Goal: Contribute content: Add original content to the website for others to see

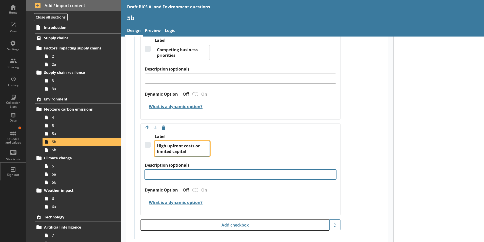
scroll to position [251, 0]
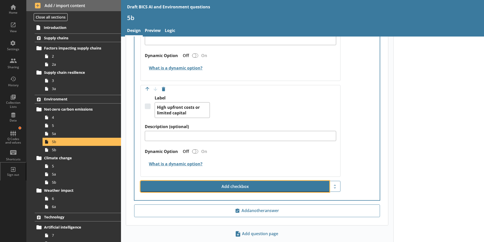
click at [234, 181] on button "Add checkbox" at bounding box center [235, 186] width 189 height 11
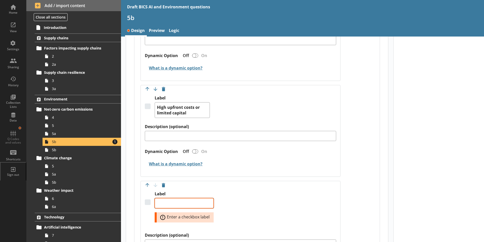
click at [169, 198] on textarea "Label" at bounding box center [184, 203] width 59 height 10
type textarea "x"
type textarea "L"
type textarea "x"
type textarea "La"
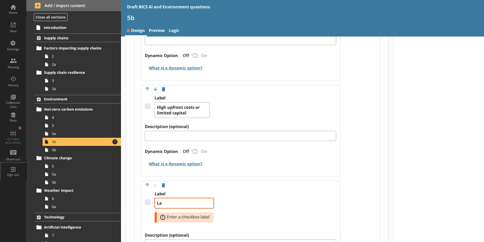
type textarea "x"
type textarea "Lac"
type textarea "x"
type textarea "Lack"
type textarea "x"
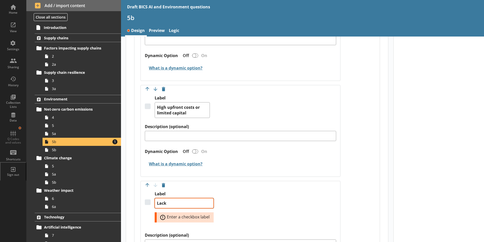
type textarea "Lack"
type textarea "x"
type textarea "Lack o"
type textarea "x"
type textarea "Lack of"
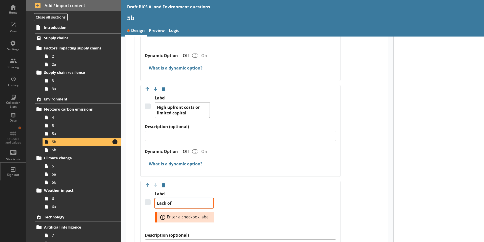
type textarea "x"
type textarea "Lack of"
type textarea "x"
type textarea "Lack of i"
type textarea "x"
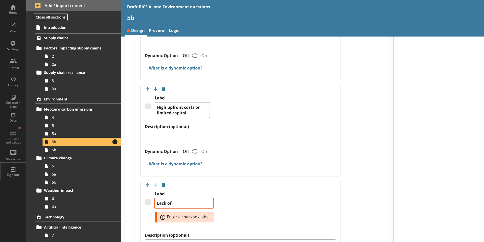
type textarea "Lack of in"
type textarea "x"
type textarea "Lack of int"
type textarea "x"
type textarea "Lack of inte"
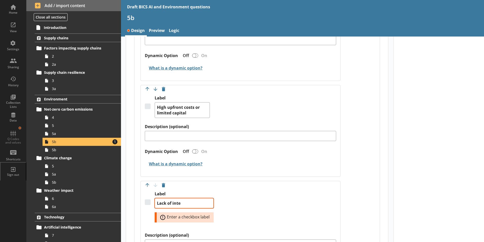
type textarea "x"
type textarea "Lack of inter"
type textarea "x"
type textarea "Lack of intern"
type textarea "x"
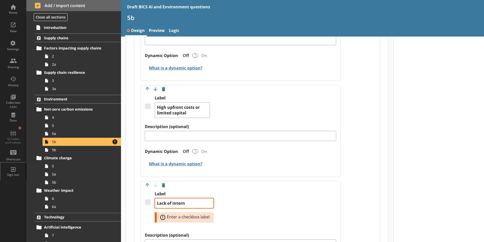
type textarea "Lack of interna"
type textarea "x"
type textarea "Lack of internal"
type textarea "x"
type textarea "Lack of internal"
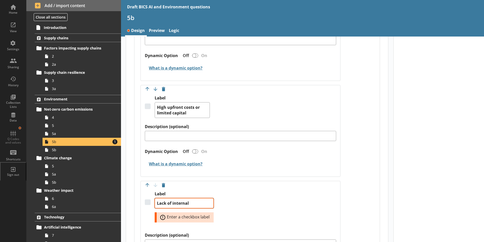
type textarea "x"
type textarea "Lack of internal e"
type textarea "x"
type textarea "Lack of internal ex"
type textarea "x"
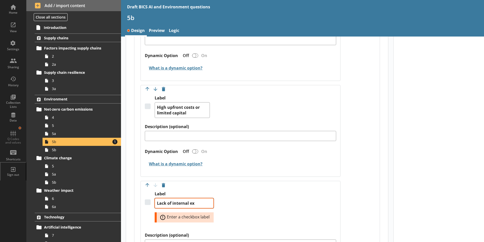
type textarea "Lack of internal exp"
type textarea "x"
type textarea "Lack of internal expe"
type textarea "x"
type textarea "Lack of internal exper"
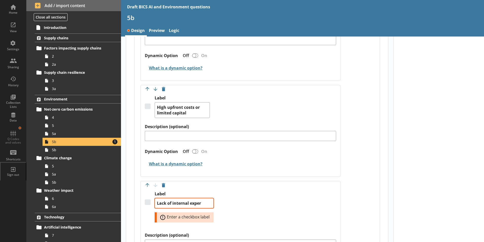
type textarea "x"
type textarea "Lack of internal expert"
type textarea "x"
type textarea "Lack of internal experti"
type textarea "x"
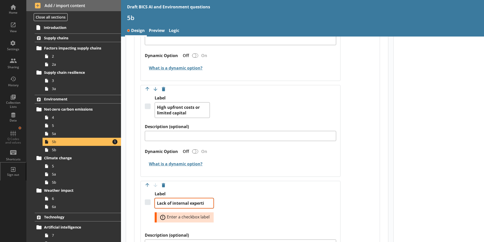
type textarea "Lack of internal expertis"
type textarea "x"
type textarea "Lack of internal expertise"
type textarea "x"
type textarea "Lack of internal expertise"
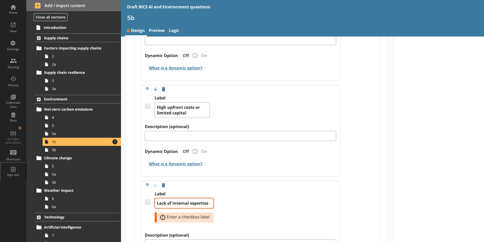
type textarea "x"
type textarea "Lack of internal expertise o"
type textarea "x"
type textarea "Lack of internal expertise or"
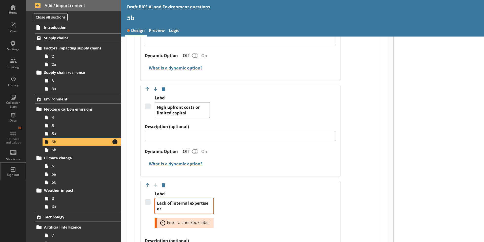
type textarea "x"
type textarea "Lack of internal expertise or"
type textarea "x"
type textarea "Lack of internal expertise or k"
type textarea "x"
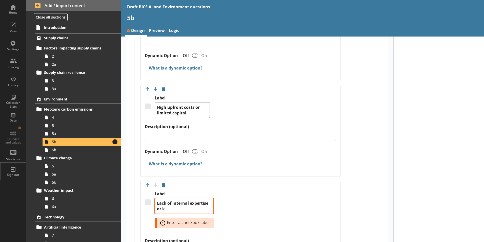
type textarea "Lack of internal expertise or kn"
type textarea "x"
type textarea "Lack of internal expertise or kno"
type textarea "x"
type textarea "Lack of internal expertise or know"
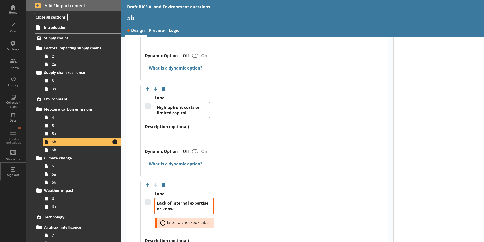
type textarea "x"
type textarea "Lack of internal expertise or knowl"
type textarea "x"
type textarea "Lack of internal expertise or knowle"
type textarea "x"
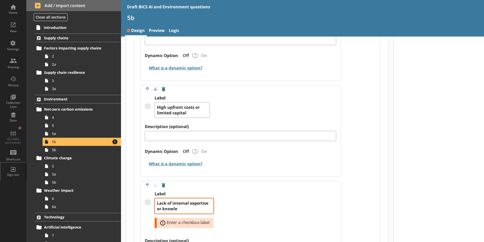
type textarea "Lack of internal expertise or knowled"
type textarea "x"
type textarea "Lack of internal expertise or knowledg"
type textarea "x"
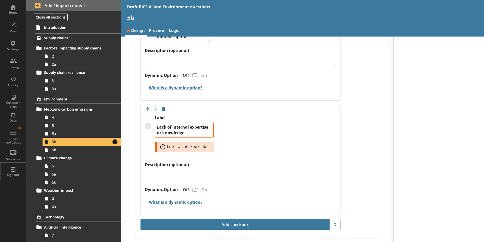
type textarea "Lack of internal expertise or knowledge"
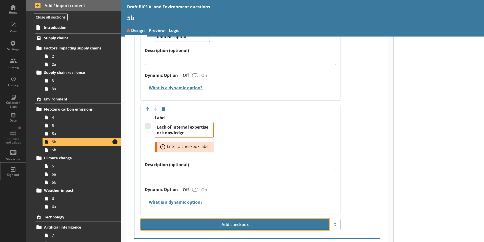
click at [240, 220] on button "Add checkbox" at bounding box center [235, 224] width 189 height 11
type textarea "x"
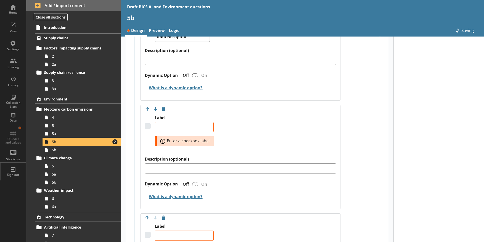
type textarea "x"
type textarea "Lack of internal expertise or knowledge"
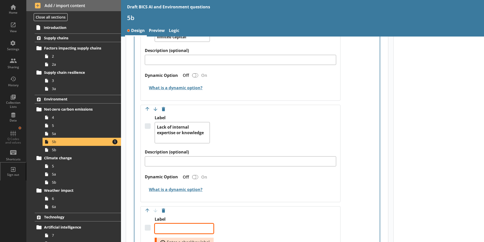
click at [168, 223] on textarea "Label" at bounding box center [184, 228] width 59 height 10
type textarea "x"
type textarea "K"
type textarea "x"
type textarea "L"
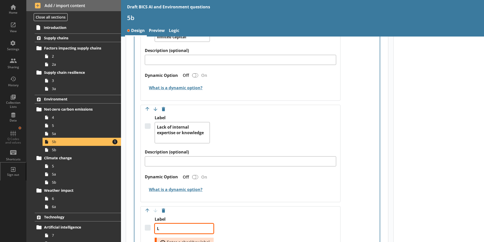
type textarea "x"
type textarea "Li"
type textarea "x"
type textarea "Lim"
type textarea "x"
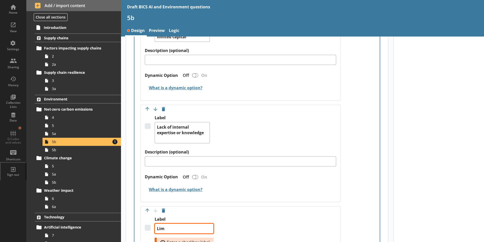
type textarea "Limi"
type textarea "x"
type textarea "Limit"
type textarea "x"
type textarea "Limite"
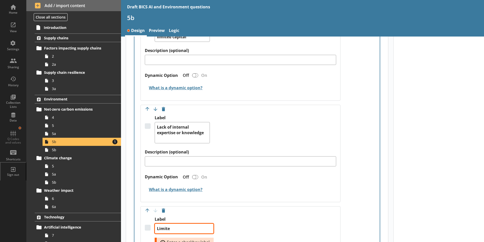
type textarea "x"
type textarea "Limited"
type textarea "x"
type textarea "Limited"
type textarea "x"
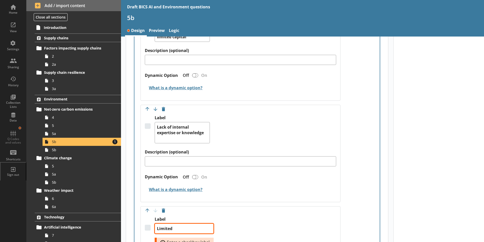
type textarea "Limited a"
type textarea "x"
type textarea "Limited ac"
type textarea "x"
type textarea "Limited acc"
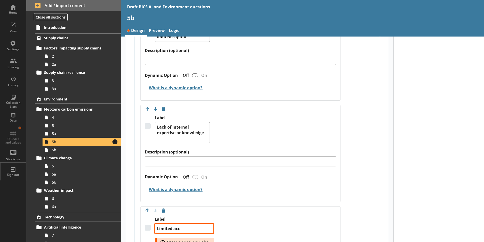
type textarea "x"
type textarea "Limited acce"
type textarea "x"
type textarea "Limited acces"
type textarea "x"
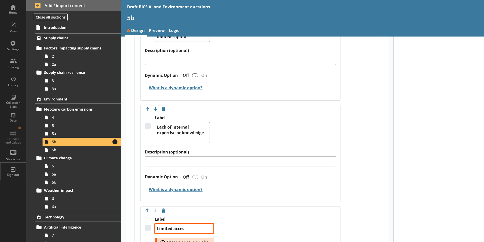
type textarea "Limited access"
type textarea "x"
type textarea "Limited access"
type textarea "x"
type textarea "Limited access t"
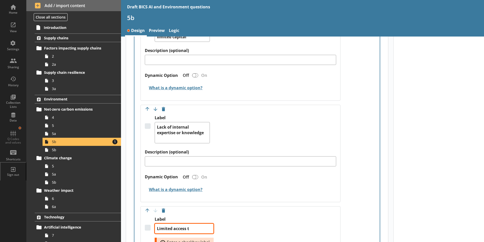
type textarea "x"
type textarea "Limited access to"
type textarea "x"
type textarea "Limited access to"
type textarea "x"
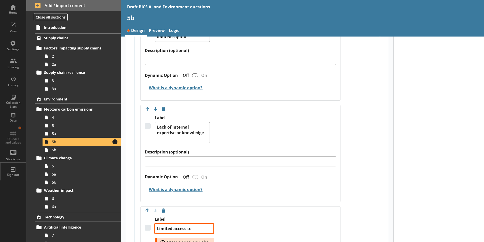
type textarea "Limited access to f"
type textarea "x"
type textarea "Limited access to fi"
type textarea "x"
type textarea "Limited access to fin"
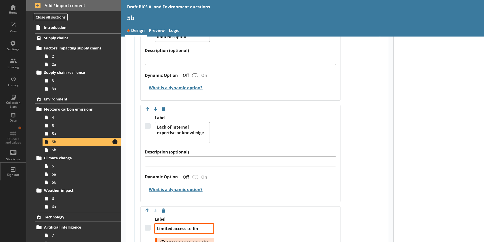
type textarea "x"
type textarea "Limited access to fina"
type textarea "x"
type textarea "Limited access to [PERSON_NAME]"
type textarea "x"
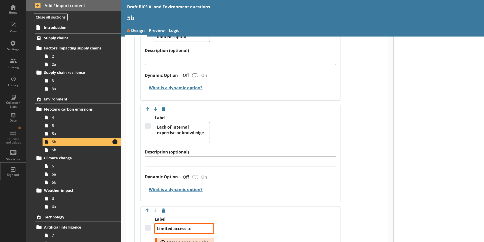
type textarea "Limited access to financ"
type textarea "x"
type textarea "Limited access to finance"
type textarea "x"
type textarea "Limited access to finance"
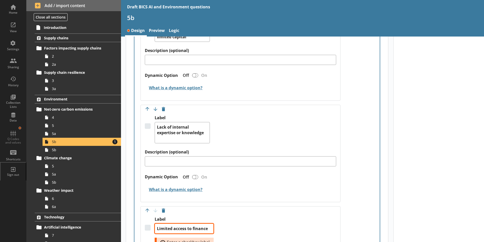
type textarea "x"
type textarea "Limited access to finance o"
type textarea "x"
type textarea "Limited access to finance or"
type textarea "x"
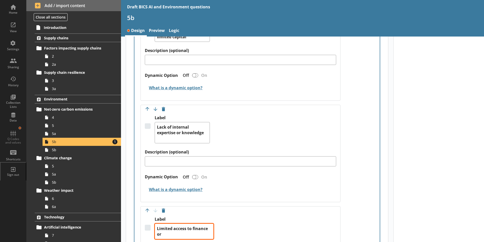
type textarea "Limited access to finance or"
type textarea "x"
type textarea "Limited access to finance or g"
type textarea "x"
type textarea "Limited access to finance or gr"
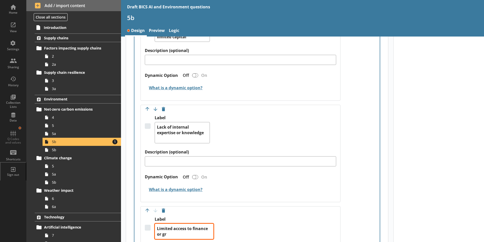
type textarea "x"
type textarea "Limited access to finance or gra"
type textarea "x"
type textarea "Limited access to finance or gran"
type textarea "x"
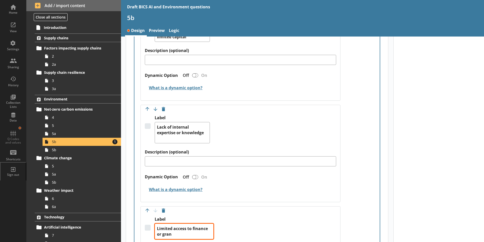
type textarea "Limited access to finance or grant"
type textarea "x"
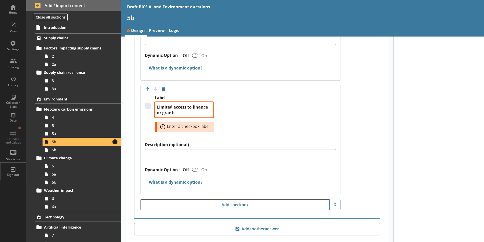
scroll to position [454, 0]
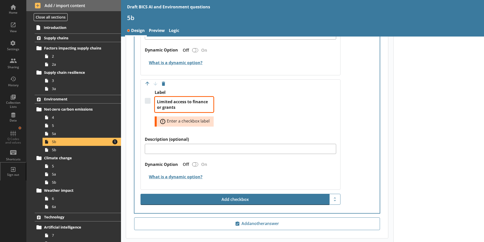
type textarea "Limited access to finance or grants"
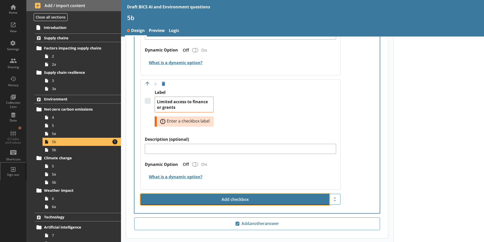
click at [252, 194] on button "Add checkbox" at bounding box center [235, 199] width 189 height 11
type textarea "x"
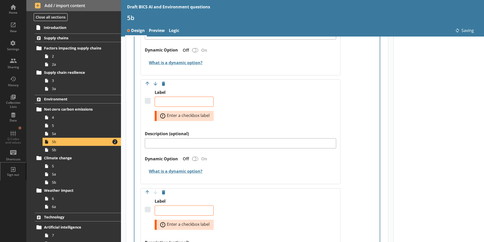
type textarea "x"
type textarea "Limited access to finance or grants"
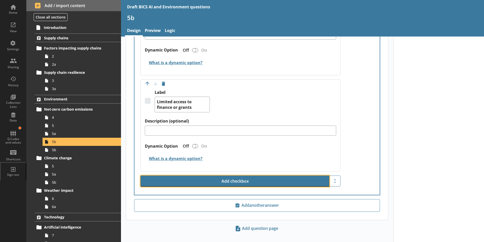
click at [245, 176] on button "Add checkbox" at bounding box center [235, 180] width 189 height 11
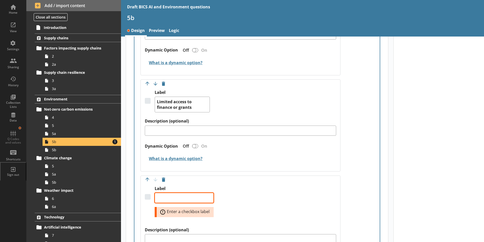
click at [184, 193] on textarea "Label" at bounding box center [184, 198] width 59 height 10
type textarea "x"
type textarea "L"
type textarea "x"
type textarea "Li"
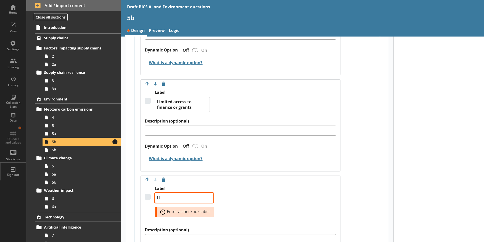
type textarea "x"
type textarea "Lim"
type textarea "x"
type textarea "Limi"
type textarea "x"
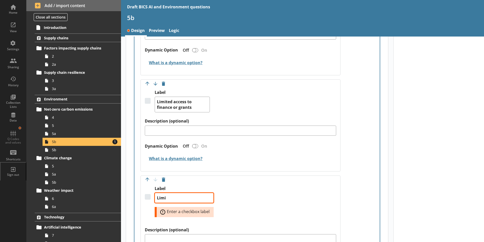
type textarea "Limit"
type textarea "x"
type textarea "Limite"
type textarea "x"
type textarea "Limited"
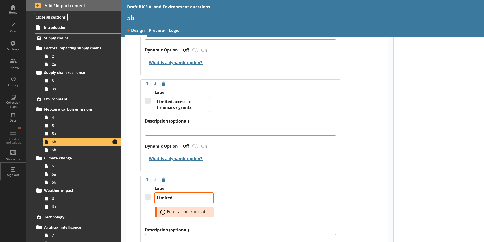
type textarea "x"
type textarea "Limited"
type textarea "x"
type textarea "Limited t"
type textarea "x"
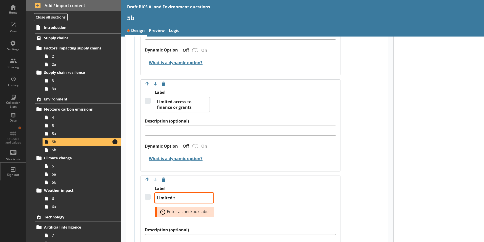
type textarea "Limited ti"
type textarea "x"
type textarea "Limited [PERSON_NAME]"
type textarea "x"
type textarea "Limited time"
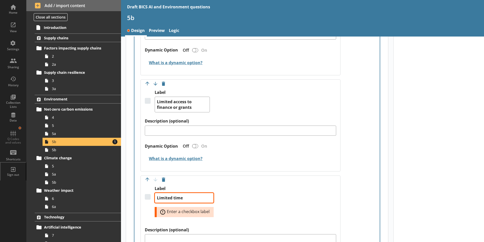
type textarea "x"
type textarea "Limited time"
type textarea "x"
type textarea "Limited time o"
type textarea "x"
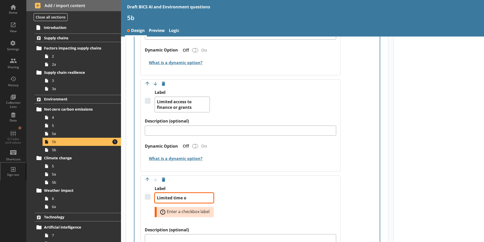
type textarea "Limited time or"
type textarea "x"
type textarea "Limited time or"
type textarea "x"
type textarea "Limited time or c"
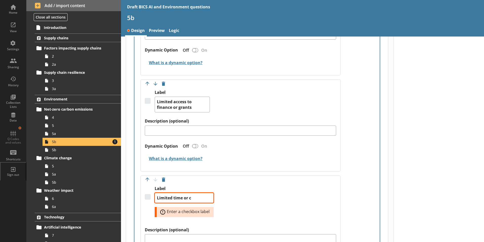
type textarea "x"
type textarea "Limited time or ca"
type textarea "x"
type textarea "Limited time or cap"
type textarea "x"
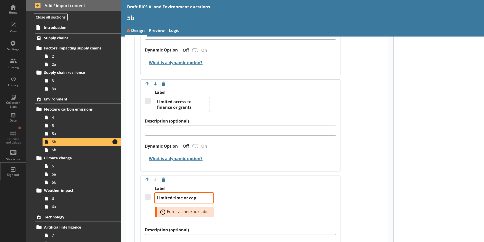
type textarea "Limited time or capa"
type textarea "x"
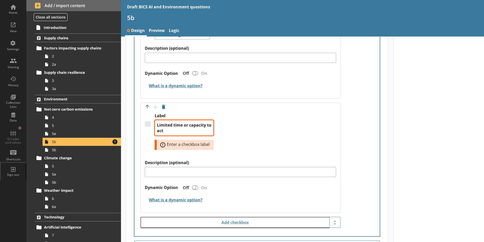
scroll to position [530, 0]
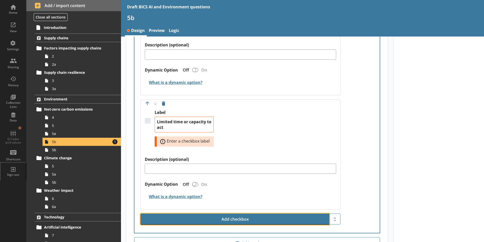
click at [232, 213] on button "Add checkbox" at bounding box center [235, 218] width 189 height 11
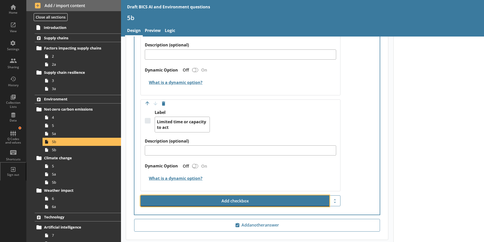
click at [238, 197] on button "Add checkbox" at bounding box center [235, 200] width 189 height 11
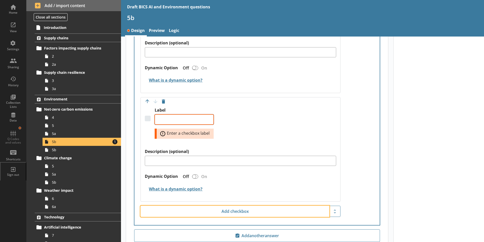
scroll to position [631, 0]
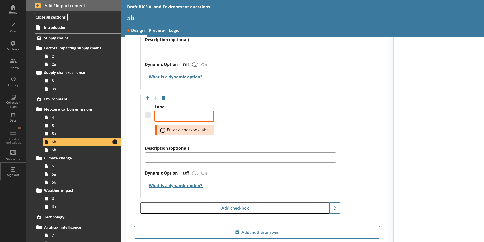
click at [182, 111] on textarea "Label" at bounding box center [184, 116] width 59 height 10
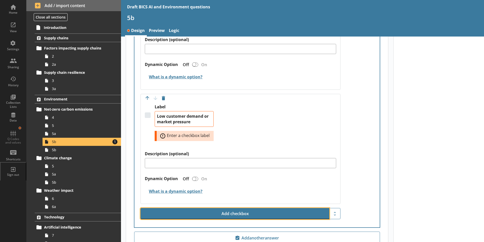
click at [275, 208] on button "Add checkbox" at bounding box center [235, 213] width 189 height 11
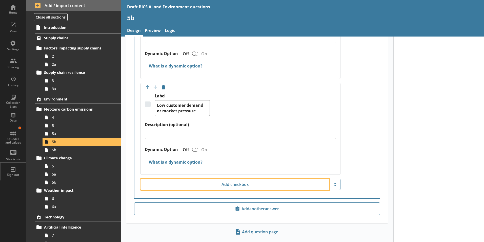
scroll to position [647, 0]
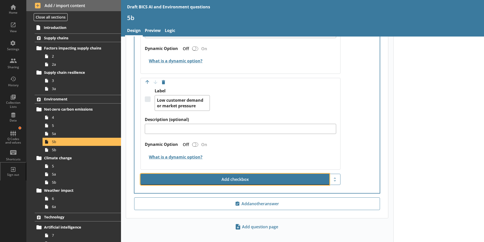
click at [243, 175] on button "Add checkbox" at bounding box center [235, 179] width 189 height 11
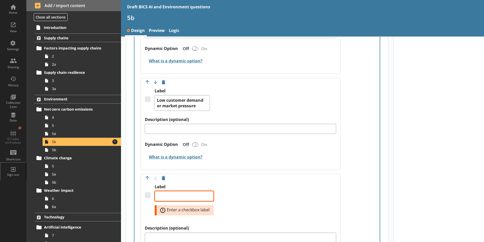
click at [188, 191] on textarea "Label" at bounding box center [184, 196] width 59 height 10
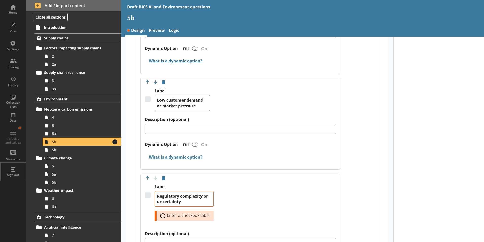
click at [248, 193] on div "Label Regulatory complexity or uncertainty Error: Enter a checkbox label" at bounding box center [241, 207] width 192 height 47
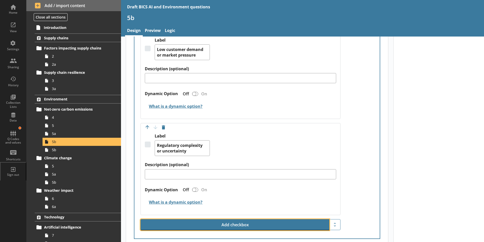
click at [242, 219] on button "Add checkbox" at bounding box center [235, 224] width 189 height 11
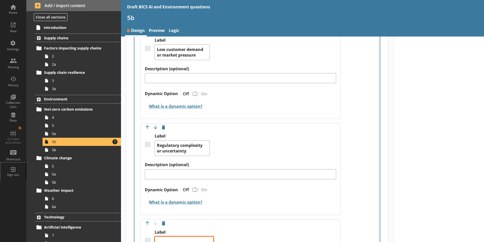
click at [172, 236] on textarea "Label" at bounding box center [184, 241] width 59 height 10
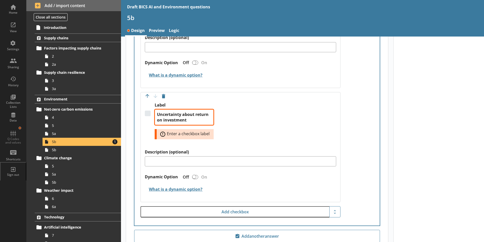
scroll to position [827, 0]
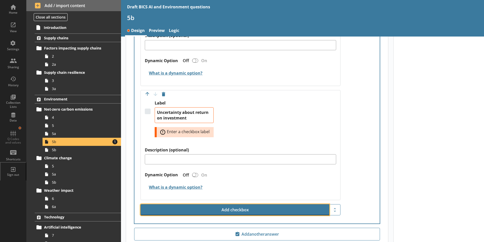
click at [236, 204] on button "Add checkbox" at bounding box center [235, 209] width 189 height 11
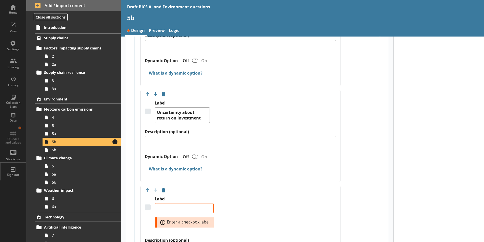
scroll to position [877, 0]
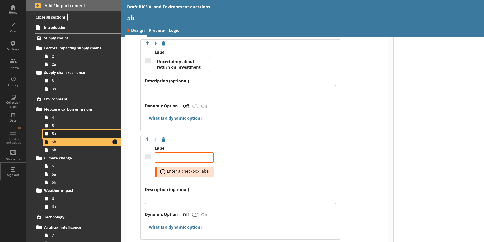
click at [59, 136] on span "5a" at bounding box center [80, 133] width 56 height 5
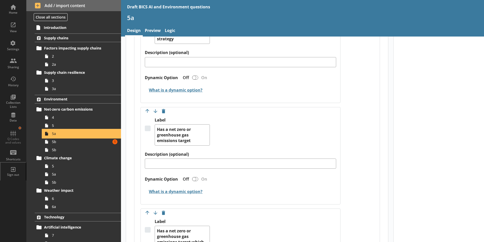
scroll to position [279, 0]
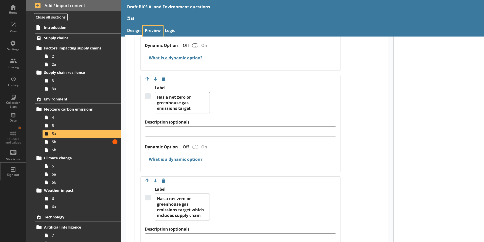
click at [151, 32] on link "Preview" at bounding box center [153, 31] width 20 height 11
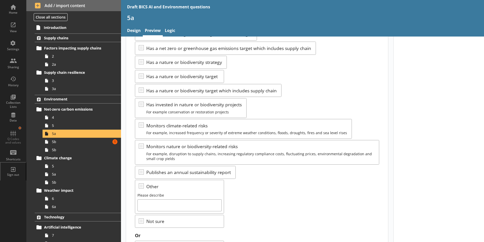
scroll to position [98, 0]
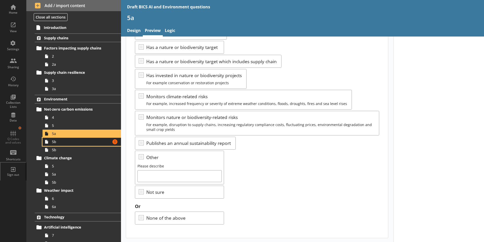
click at [60, 145] on link "5b Amount of errors: 1" at bounding box center [82, 142] width 79 height 8
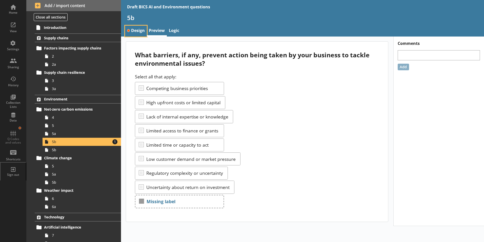
click at [135, 33] on link "Design" at bounding box center [136, 31] width 22 height 11
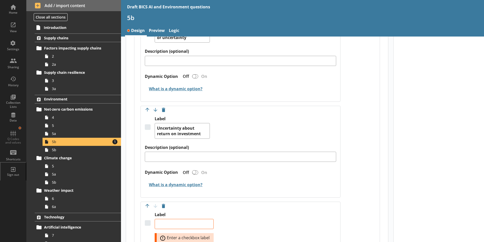
scroll to position [887, 0]
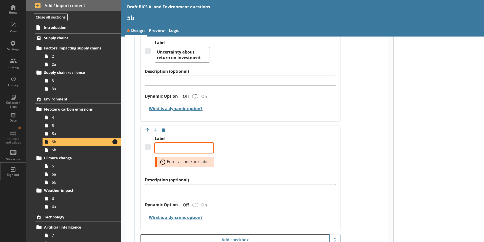
click at [173, 143] on textarea "Label" at bounding box center [184, 148] width 59 height 10
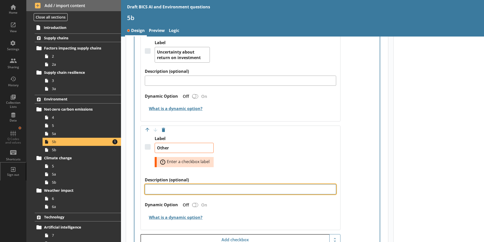
click at [171, 184] on textarea "Description (optional)" at bounding box center [241, 189] width 192 height 10
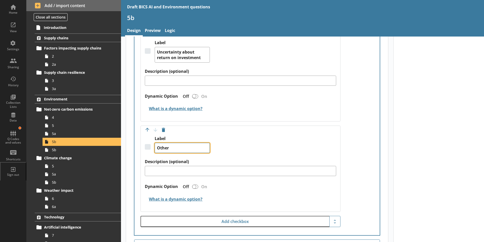
drag, startPoint x: 173, startPoint y: 142, endPoint x: 145, endPoint y: 145, distance: 28.7
click at [145, 145] on div "Move answer up Move answer down Delete option Label Other Description (optional…" at bounding box center [241, 168] width 200 height 86
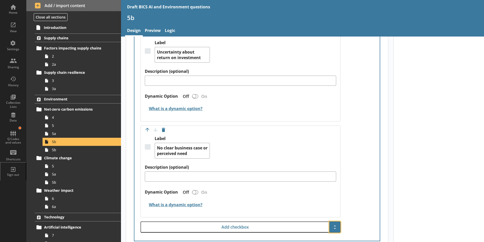
click at [331, 223] on span "Show additional options" at bounding box center [335, 227] width 8 height 8
click at [279, 235] on button "Add “Other” option" at bounding box center [295, 240] width 89 height 12
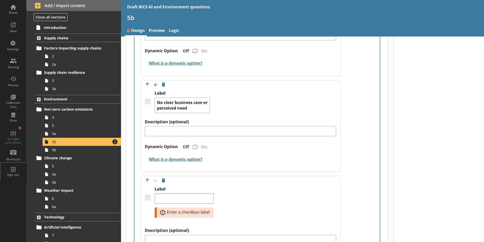
scroll to position [937, 0]
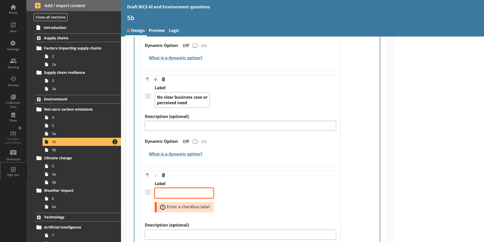
click at [182, 189] on textarea "Label" at bounding box center [184, 193] width 59 height 10
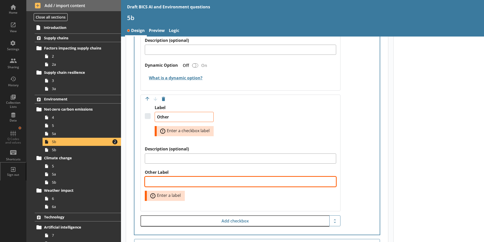
click at [192, 177] on textarea "Other Label" at bounding box center [241, 181] width 192 height 10
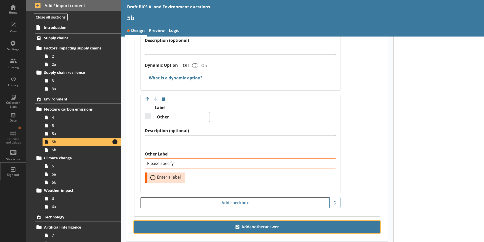
click at [245, 223] on span "Add another answer" at bounding box center [257, 227] width 241 height 8
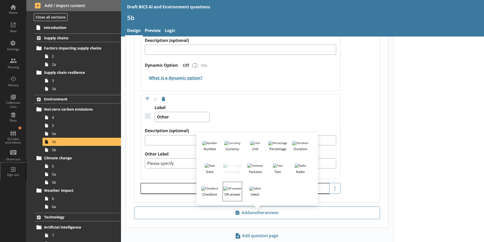
click at [231, 190] on h3 "OR answer" at bounding box center [232, 193] width 19 height 6
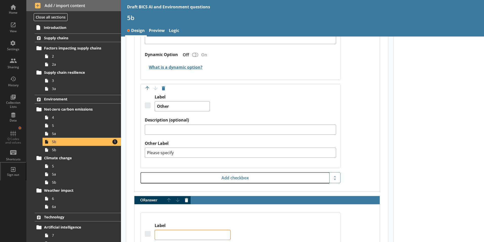
scroll to position [1110, 0]
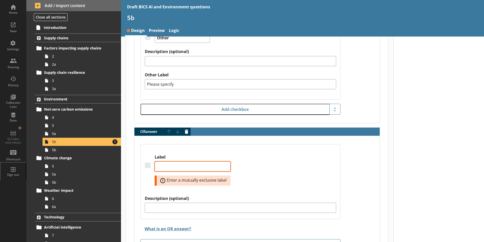
click at [173, 161] on textarea "Label" at bounding box center [193, 166] width 76 height 10
click at [288, 175] on div "Label Unclear on what actions to take Error: Enter a mutually exclusive label" at bounding box center [241, 174] width 192 height 41
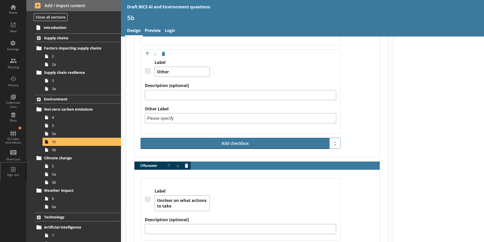
scroll to position [1034, 0]
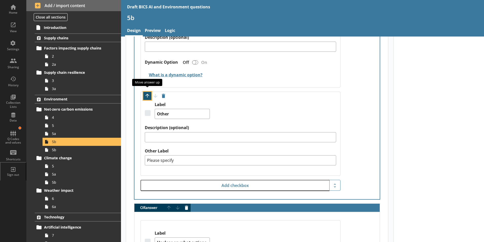
click at [150, 92] on button "Move option up" at bounding box center [147, 96] width 8 height 8
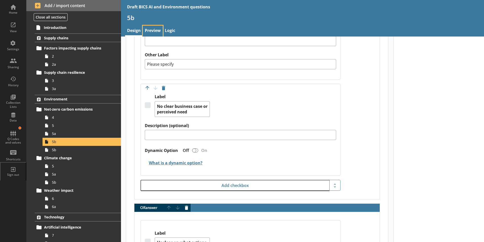
click at [156, 30] on link "Preview" at bounding box center [153, 31] width 20 height 11
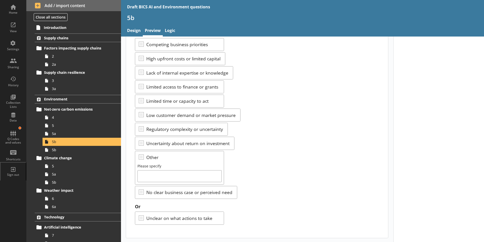
scroll to position [44, 0]
click at [53, 152] on span "5b" at bounding box center [80, 149] width 56 height 5
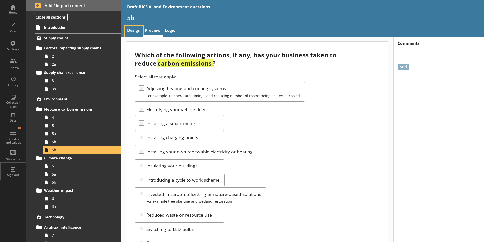
click at [135, 31] on link "Design" at bounding box center [134, 31] width 18 height 11
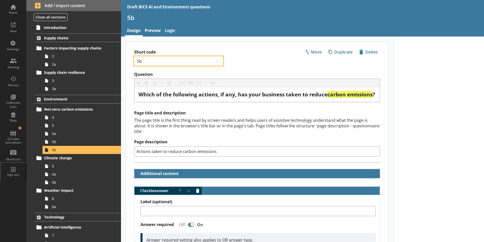
drag, startPoint x: 140, startPoint y: 61, endPoint x: 142, endPoint y: 62, distance: 2.7
click at [142, 62] on input "5b" at bounding box center [176, 61] width 78 height 5
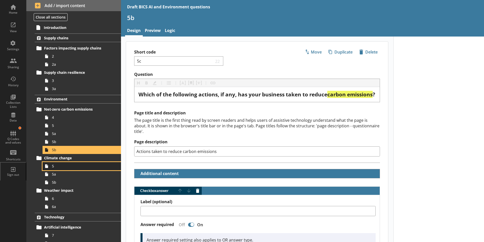
click at [62, 167] on span "5" at bounding box center [80, 165] width 56 height 5
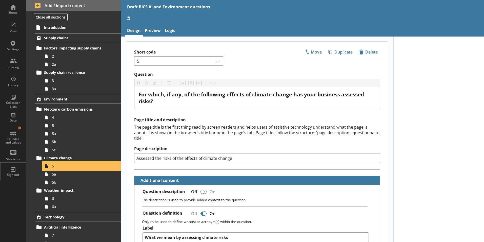
click at [85, 167] on span "5" at bounding box center [80, 165] width 56 height 5
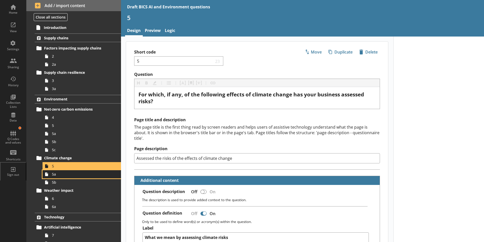
click at [65, 175] on span "5a" at bounding box center [80, 174] width 56 height 5
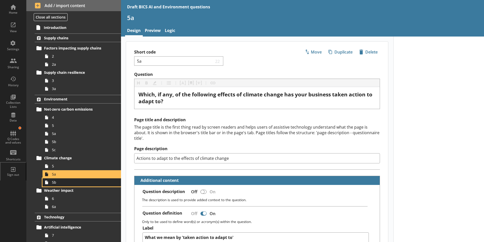
click at [53, 183] on span "5b" at bounding box center [80, 182] width 56 height 5
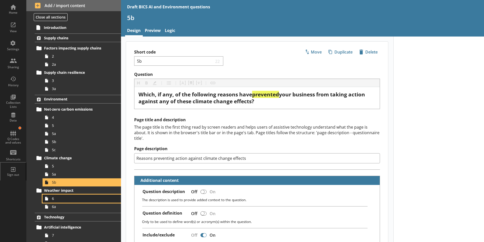
click at [53, 201] on span "6" at bounding box center [80, 198] width 56 height 5
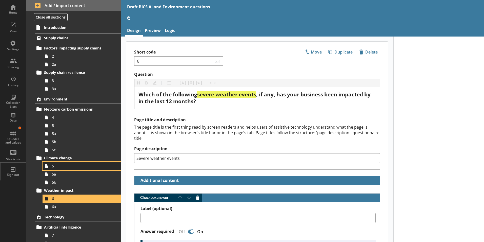
click at [59, 165] on span "5" at bounding box center [80, 165] width 56 height 5
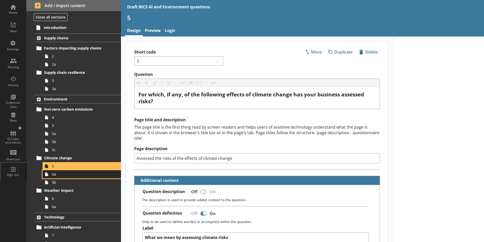
click at [53, 175] on span "5a" at bounding box center [80, 174] width 56 height 5
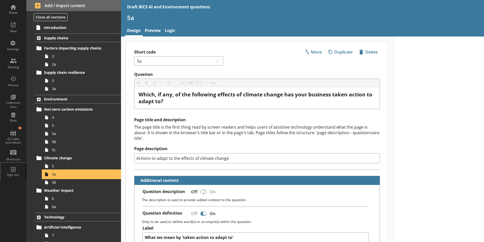
click at [53, 175] on span "5a" at bounding box center [80, 174] width 56 height 5
click at [57, 183] on span "5b" at bounding box center [80, 182] width 56 height 5
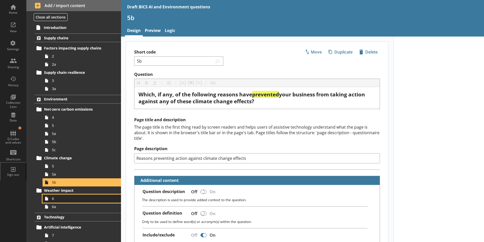
click at [56, 199] on span "6" at bounding box center [80, 198] width 56 height 5
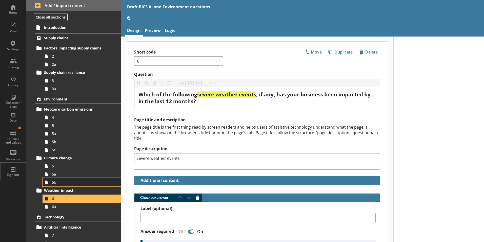
click at [58, 185] on link "5b" at bounding box center [82, 182] width 79 height 8
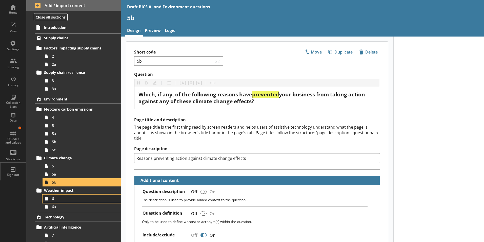
click at [52, 199] on link "6" at bounding box center [82, 198] width 79 height 8
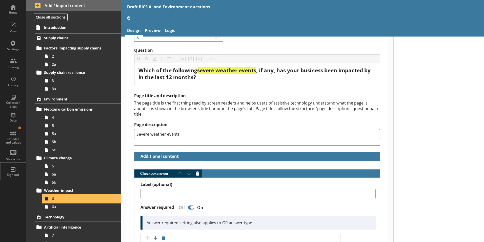
scroll to position [51, 0]
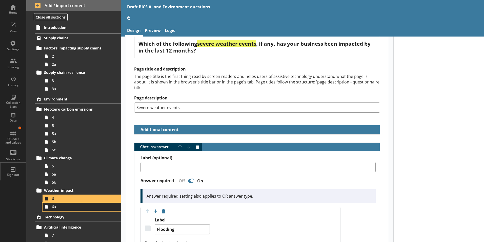
click at [57, 207] on span "6a" at bounding box center [80, 206] width 56 height 5
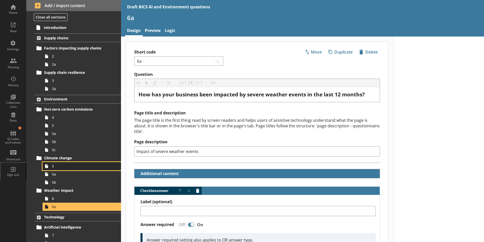
click at [53, 167] on span "5" at bounding box center [80, 165] width 56 height 5
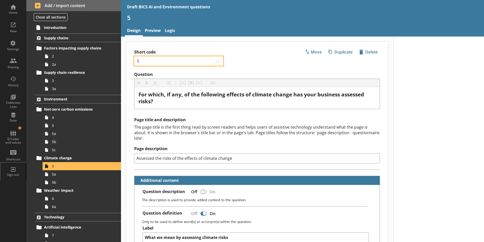
click at [143, 60] on input "5" at bounding box center [176, 61] width 78 height 5
drag, startPoint x: 143, startPoint y: 61, endPoint x: 135, endPoint y: 61, distance: 8.1
click at [135, 61] on div "5 23" at bounding box center [178, 60] width 89 height 9
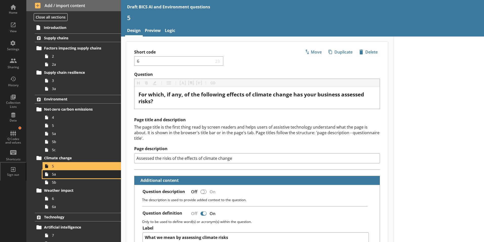
click at [57, 175] on span "5a" at bounding box center [80, 174] width 56 height 5
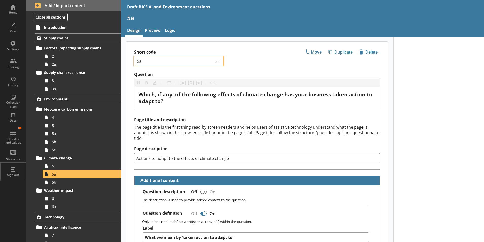
drag, startPoint x: 143, startPoint y: 62, endPoint x: 120, endPoint y: 62, distance: 22.8
click at [120, 62] on div "Home View Settings Sharing History Collection Lists Data Q Codes and values Sho…" at bounding box center [242, 121] width 484 height 242
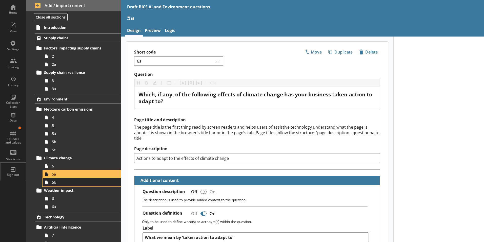
click at [56, 184] on span "5b" at bounding box center [80, 182] width 56 height 5
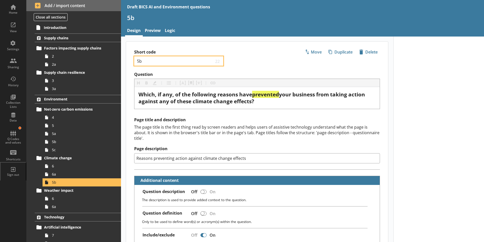
drag, startPoint x: 142, startPoint y: 61, endPoint x: 132, endPoint y: 61, distance: 10.7
click at [132, 61] on div "Short code 5b 22 Move icon-copy Duplicate icon-delete Created with Sketch. [GEO…" at bounding box center [257, 57] width 262 height 30
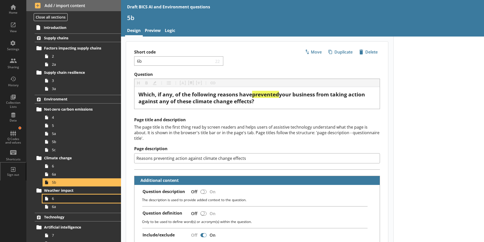
click at [57, 200] on span "6" at bounding box center [80, 198] width 56 height 5
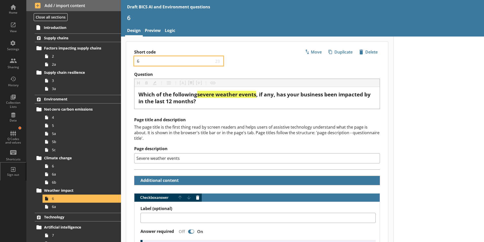
drag, startPoint x: 141, startPoint y: 61, endPoint x: 135, endPoint y: 61, distance: 6.1
click at [135, 61] on div "6 23" at bounding box center [178, 60] width 89 height 9
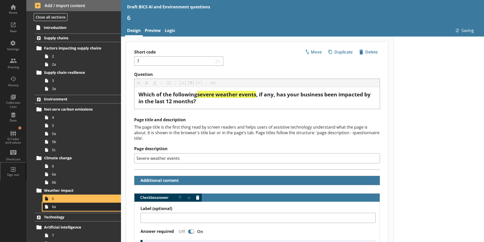
click at [52, 209] on span "6a" at bounding box center [80, 206] width 56 height 5
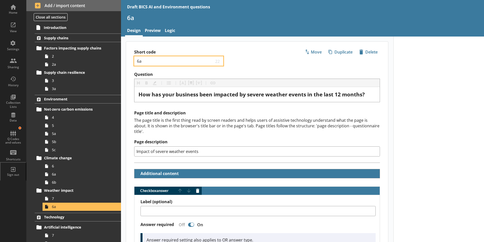
drag, startPoint x: 143, startPoint y: 61, endPoint x: 137, endPoint y: 50, distance: 12.5
click at [134, 60] on div "Short code 6a 22 Move icon-copy Duplicate icon-delete Created with Sketch. [GEO…" at bounding box center [257, 57] width 262 height 30
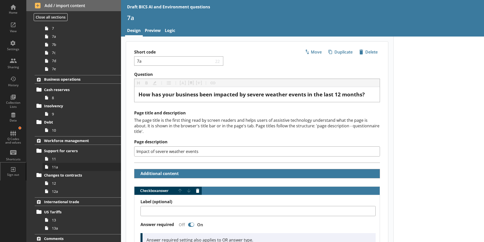
scroll to position [137, 0]
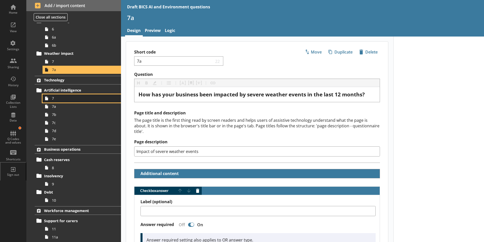
click at [51, 99] on link "7" at bounding box center [82, 98] width 79 height 8
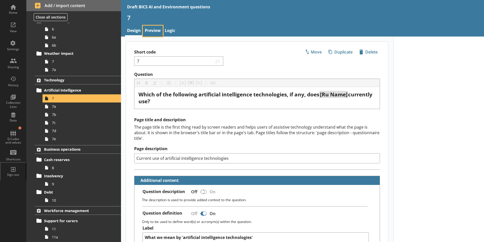
click at [150, 29] on link "Preview" at bounding box center [153, 31] width 20 height 11
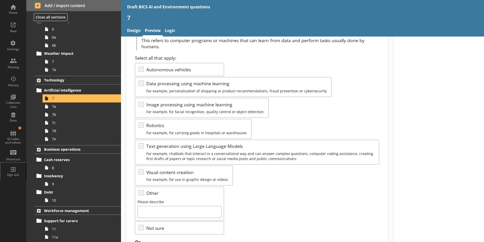
scroll to position [51, 0]
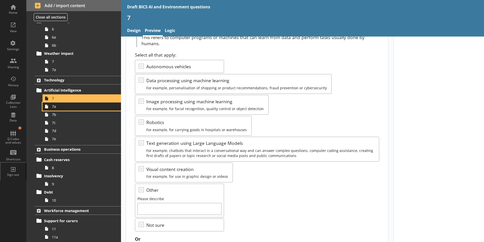
click at [53, 109] on link "7a" at bounding box center [82, 106] width 79 height 8
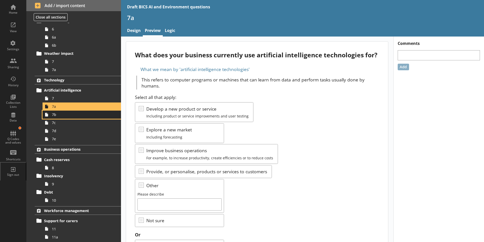
click at [55, 117] on link "7b" at bounding box center [82, 114] width 79 height 8
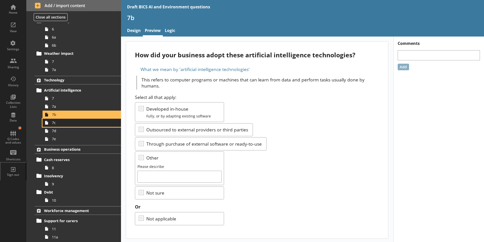
click at [55, 124] on span "7c" at bounding box center [80, 122] width 56 height 5
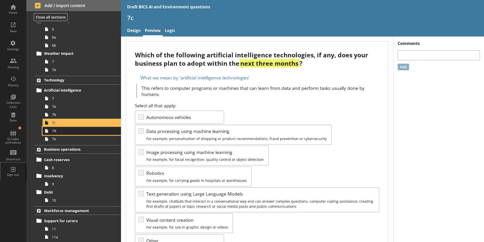
click at [57, 133] on link "7d" at bounding box center [82, 131] width 79 height 8
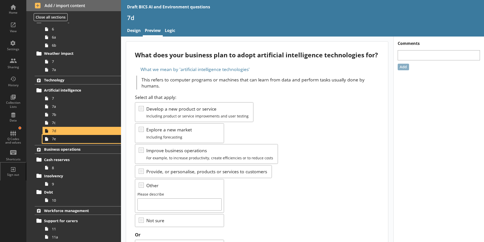
click at [56, 141] on span "7e" at bounding box center [80, 138] width 56 height 5
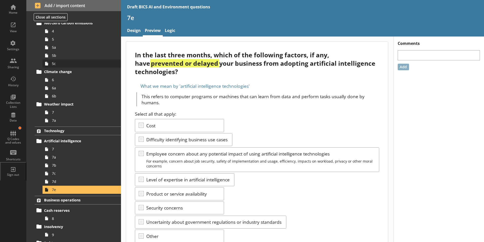
scroll to position [137, 0]
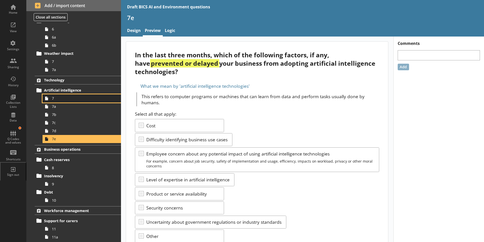
click at [57, 101] on span "7" at bounding box center [80, 98] width 56 height 5
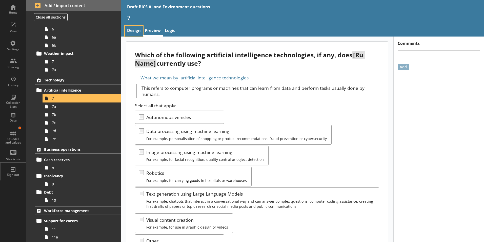
click at [137, 30] on link "Design" at bounding box center [134, 31] width 18 height 11
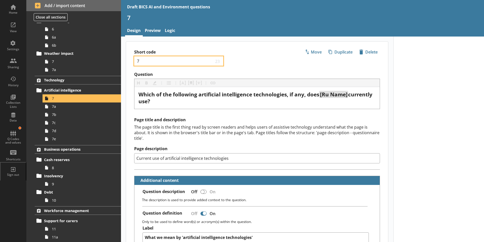
drag, startPoint x: 140, startPoint y: 60, endPoint x: 138, endPoint y: 62, distance: 2.6
click at [137, 62] on input "7" at bounding box center [176, 61] width 78 height 5
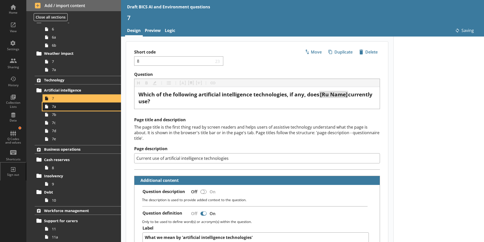
click at [57, 108] on span "7a" at bounding box center [80, 106] width 56 height 5
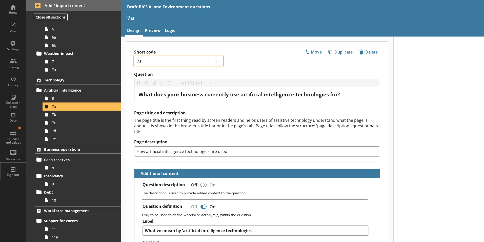
drag, startPoint x: 143, startPoint y: 61, endPoint x: 135, endPoint y: 61, distance: 8.4
click at [135, 61] on div "7a 22" at bounding box center [178, 60] width 89 height 9
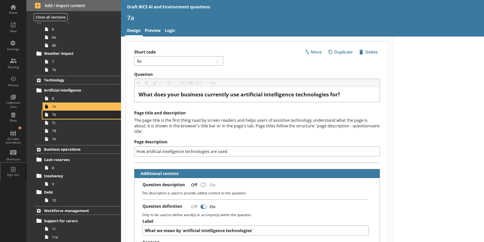
click at [53, 117] on span "7b" at bounding box center [80, 114] width 56 height 5
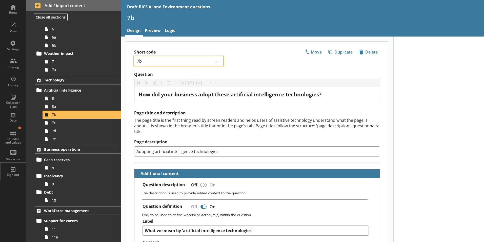
drag, startPoint x: 143, startPoint y: 61, endPoint x: 135, endPoint y: 60, distance: 8.7
click at [135, 60] on div "7b 22" at bounding box center [178, 60] width 89 height 9
click at [56, 124] on span "7c" at bounding box center [80, 122] width 56 height 5
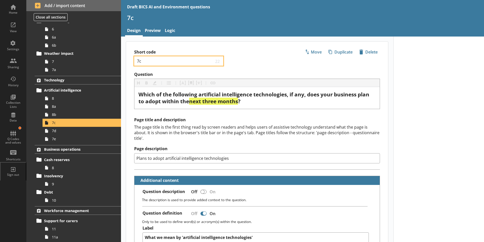
drag, startPoint x: 142, startPoint y: 61, endPoint x: 136, endPoint y: 60, distance: 6.3
click at [136, 60] on div "7c 22" at bounding box center [178, 60] width 89 height 9
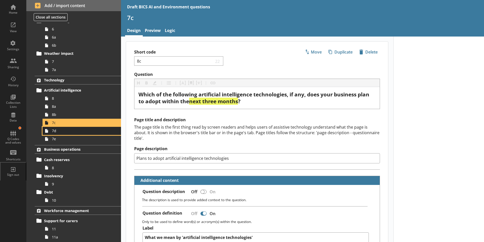
click at [61, 133] on span "7d" at bounding box center [80, 130] width 56 height 5
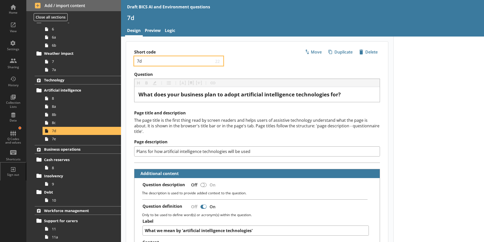
drag, startPoint x: 143, startPoint y: 60, endPoint x: 138, endPoint y: 60, distance: 5.8
click at [138, 60] on input "7d" at bounding box center [176, 61] width 78 height 5
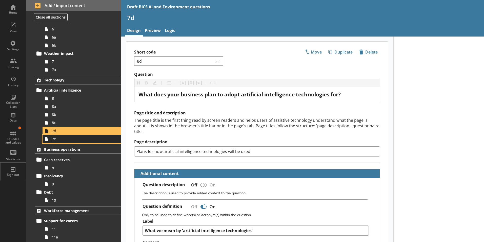
click at [57, 140] on span "7e" at bounding box center [80, 138] width 56 height 5
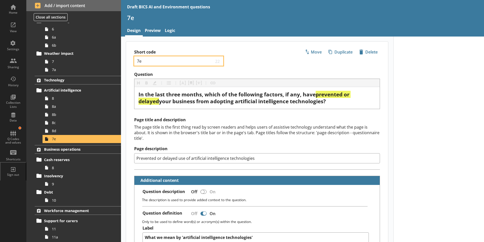
drag, startPoint x: 145, startPoint y: 61, endPoint x: 138, endPoint y: 61, distance: 7.6
click at [138, 61] on input "7e" at bounding box center [176, 61] width 78 height 5
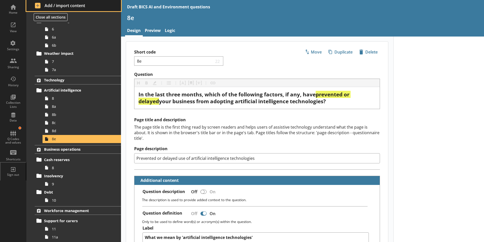
click at [48, 4] on span "Add / import content" at bounding box center [74, 6] width 78 height 6
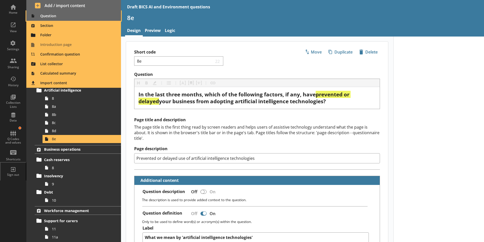
click at [50, 15] on span "Question" at bounding box center [73, 16] width 89 height 8
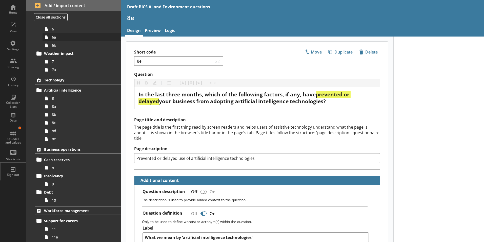
scroll to position [145, 0]
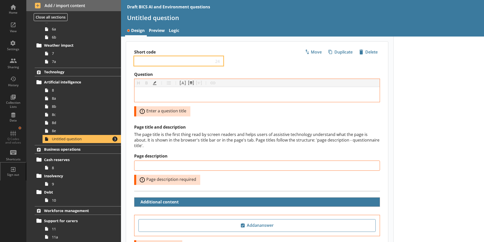
click at [144, 62] on input "Short code" at bounding box center [176, 61] width 78 height 5
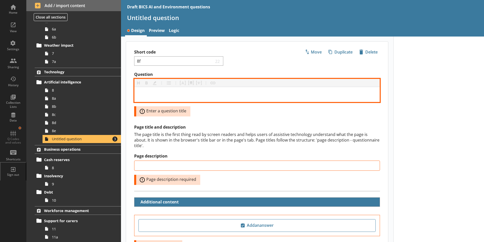
click at [155, 96] on div "Question" at bounding box center [257, 94] width 237 height 7
click at [149, 95] on div "Question" at bounding box center [257, 94] width 237 height 7
drag, startPoint x: 154, startPoint y: 93, endPoint x: 310, endPoint y: 96, distance: 155.6
click at [155, 93] on div "Question" at bounding box center [257, 94] width 237 height 7
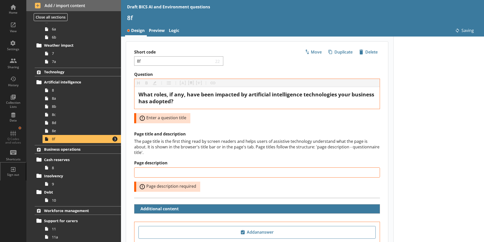
click at [209, 120] on div "Question Heading Heading Bold Bold Highlight Highlight List List Pipe answer Pi…" at bounding box center [257, 97] width 246 height 51
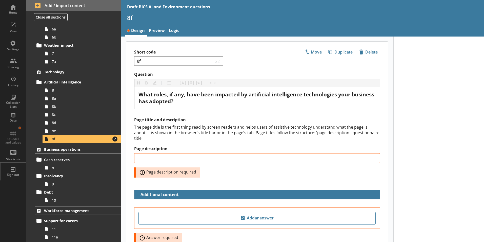
click at [171, 169] on span "Error: Page description required" at bounding box center [170, 172] width 64 height 6
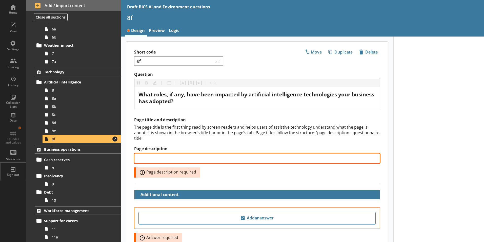
click at [153, 153] on input "Page description" at bounding box center [257, 158] width 246 height 10
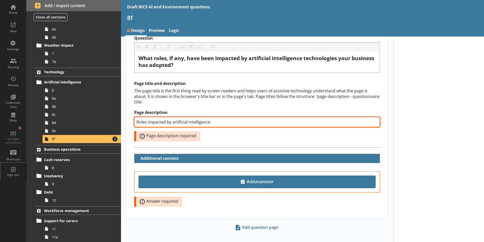
scroll to position [37, 0]
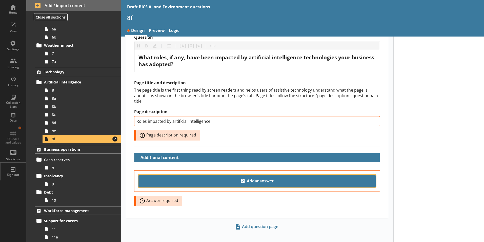
click at [284, 177] on span "Add an answer" at bounding box center [257, 181] width 233 height 8
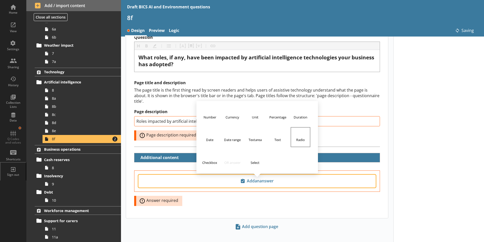
scroll to position [23, 0]
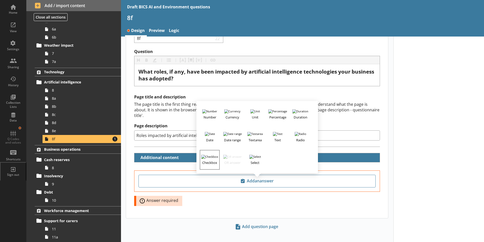
click at [209, 159] on h3 "Checkbox" at bounding box center [209, 162] width 19 height 6
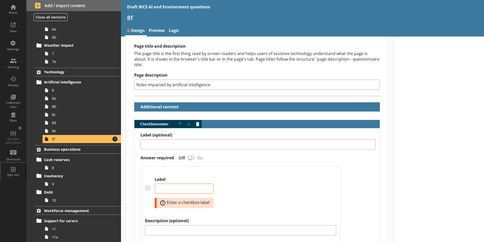
scroll to position [124, 0]
